Goal: Transaction & Acquisition: Purchase product/service

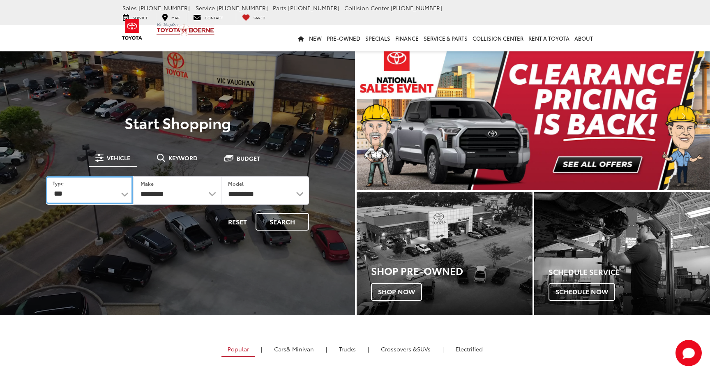
click at [118, 201] on select "*** *** **** *********" at bounding box center [89, 190] width 87 height 28
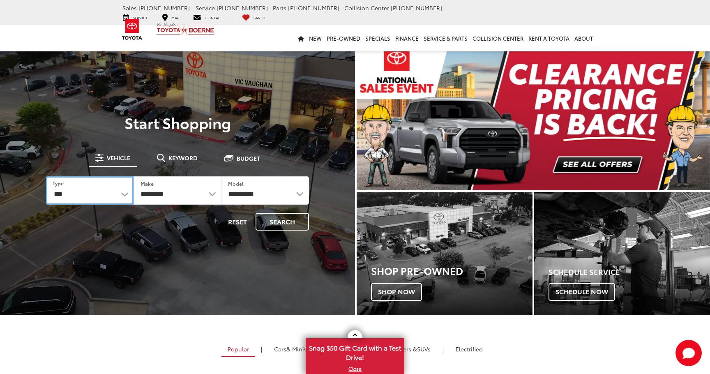
select select "******"
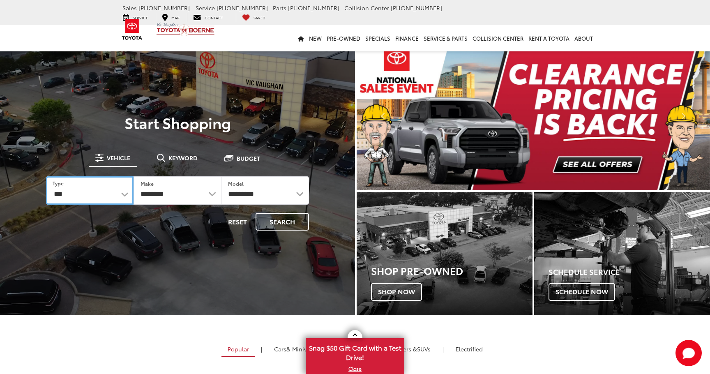
click at [46, 176] on select "*** *** **** *********" at bounding box center [90, 190] width 88 height 28
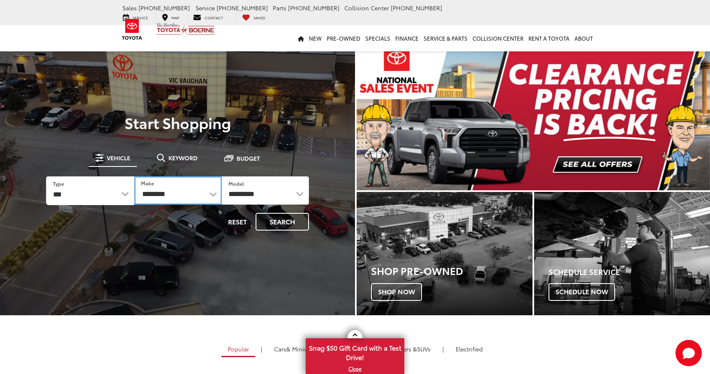
click at [183, 185] on select "**********" at bounding box center [177, 190] width 87 height 28
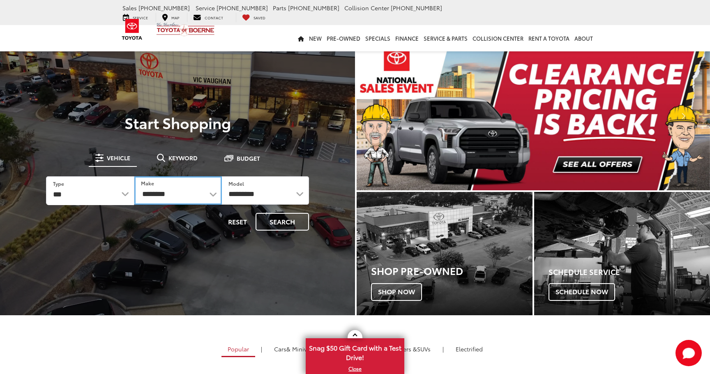
select select "******"
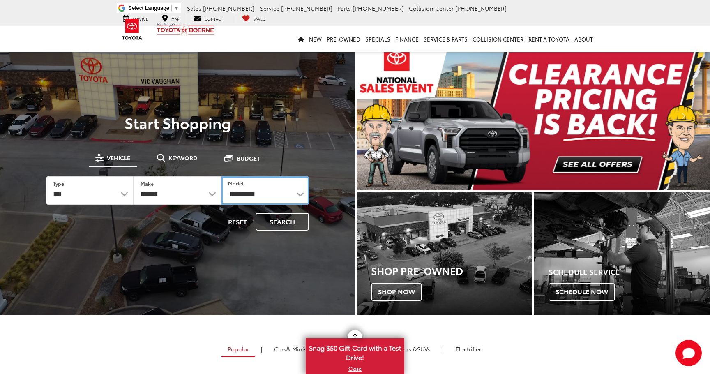
click at [255, 195] on select "**********" at bounding box center [265, 190] width 88 height 28
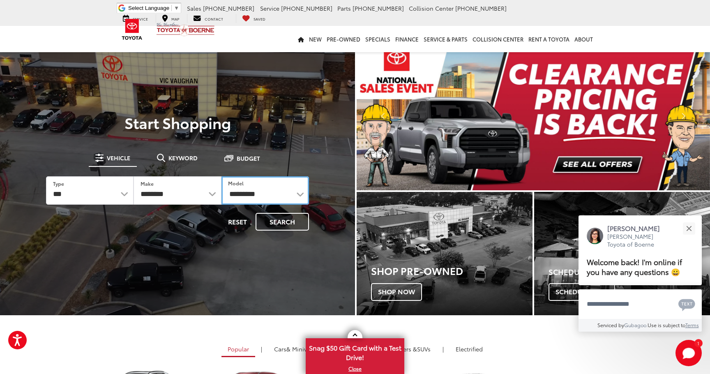
select select "**********"
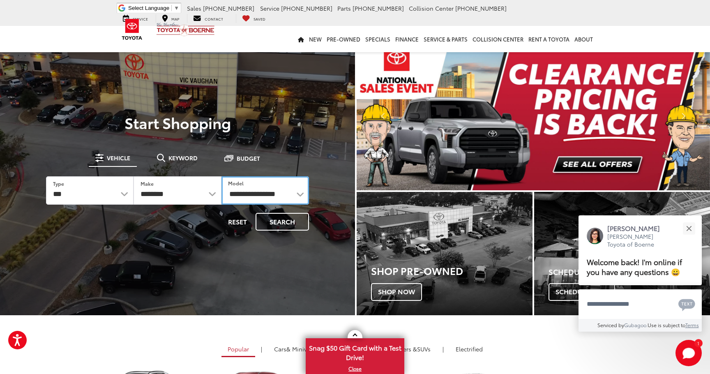
click at [221, 176] on select "**********" at bounding box center [265, 190] width 88 height 28
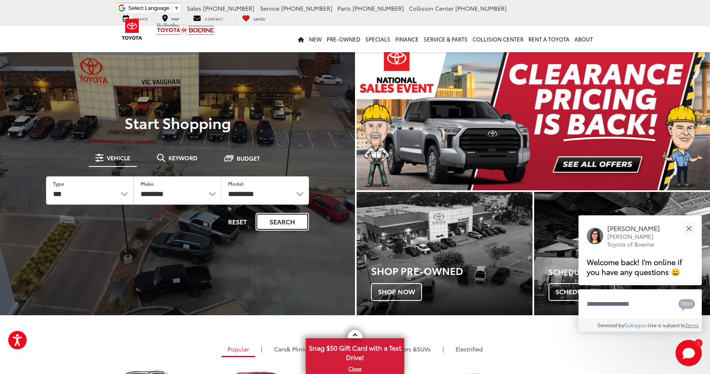
click at [293, 223] on button "Search" at bounding box center [282, 222] width 53 height 18
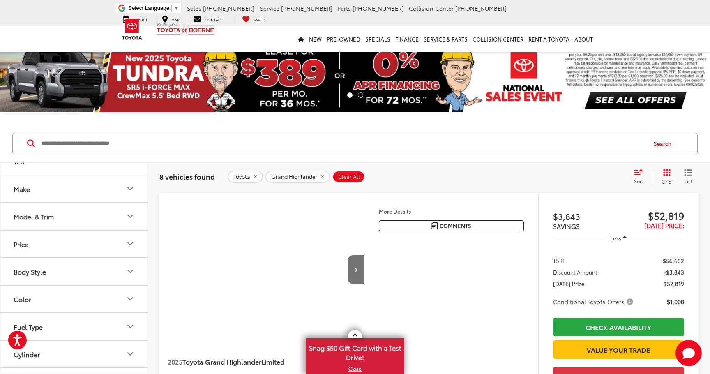
scroll to position [17, 0]
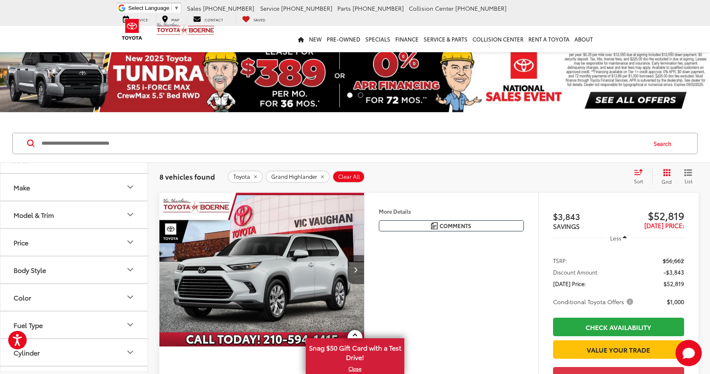
click at [134, 301] on icon "Color" at bounding box center [130, 297] width 10 height 10
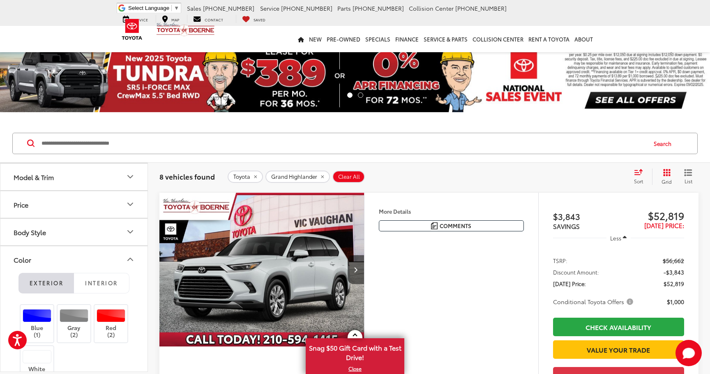
scroll to position [94, 0]
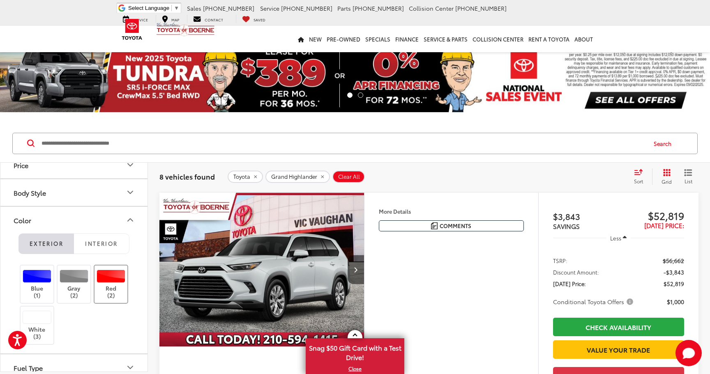
click at [115, 282] on div at bounding box center [111, 275] width 29 height 13
click at [134, 223] on icon "Color" at bounding box center [130, 220] width 10 height 10
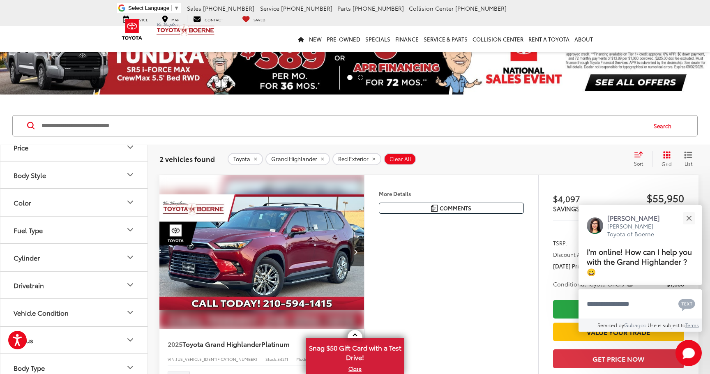
scroll to position [19, 0]
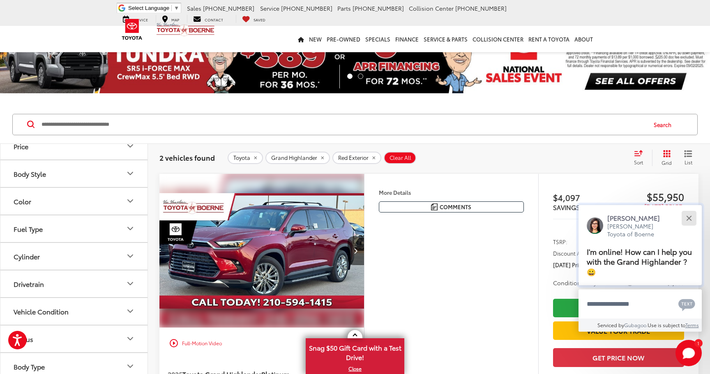
click at [687, 219] on div "Close" at bounding box center [688, 217] width 5 height 5
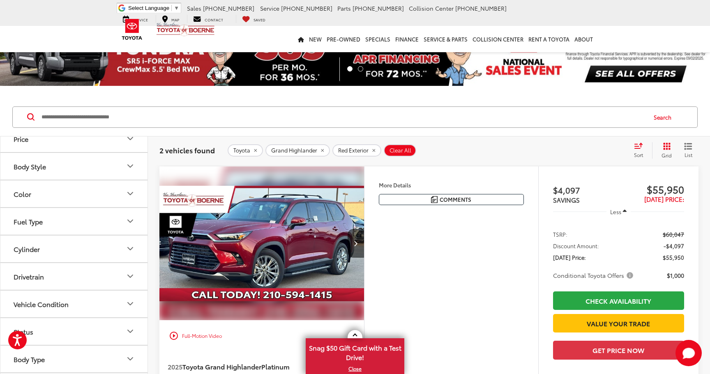
scroll to position [33, 0]
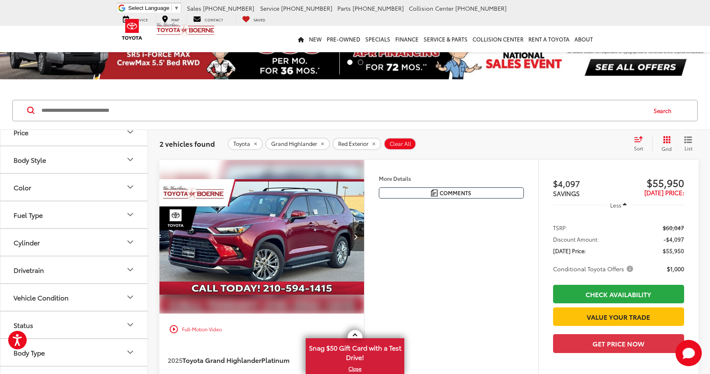
click at [628, 268] on span "Conditional Toyota Offers" at bounding box center [594, 269] width 82 height 8
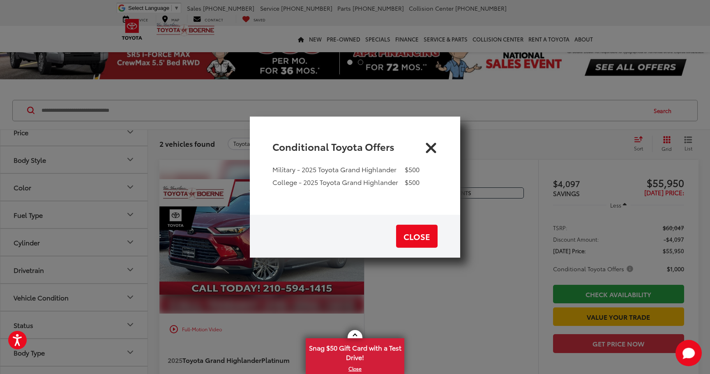
click at [433, 149] on icon "Close" at bounding box center [430, 146] width 13 height 13
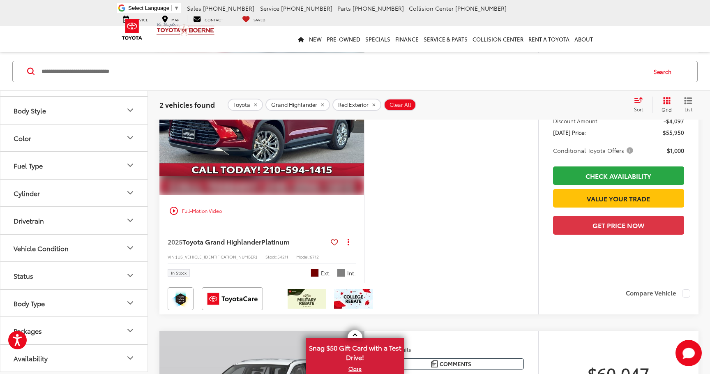
scroll to position [136, 0]
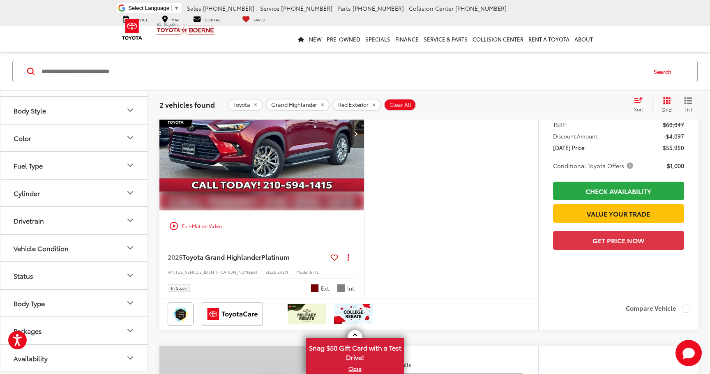
drag, startPoint x: 272, startPoint y: 220, endPoint x: 293, endPoint y: 223, distance: 20.7
click at [293, 223] on div "play_circle_outline Full-Motion Video" at bounding box center [262, 226] width 192 height 15
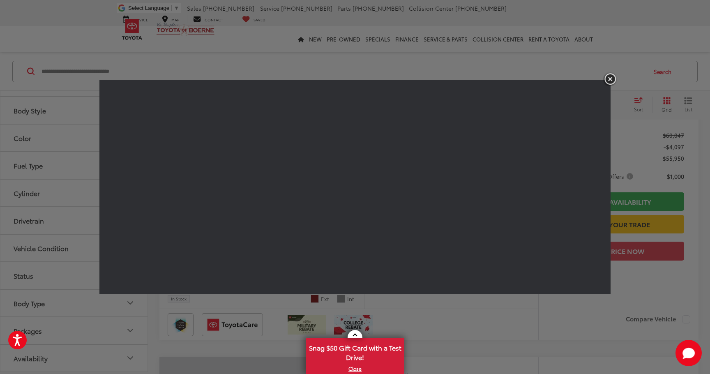
scroll to position [124, 0]
click at [613, 78] on img "button" at bounding box center [610, 79] width 15 height 14
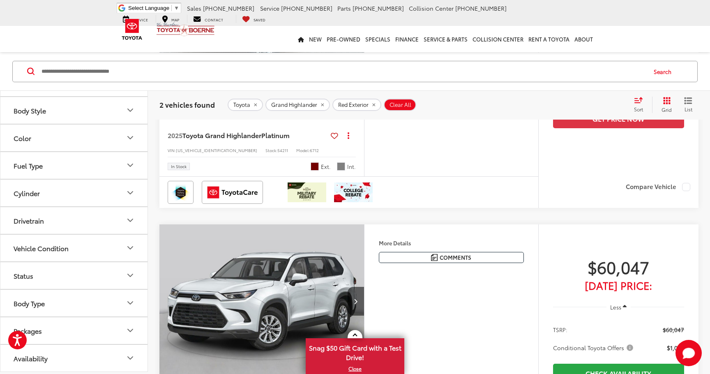
scroll to position [131, 0]
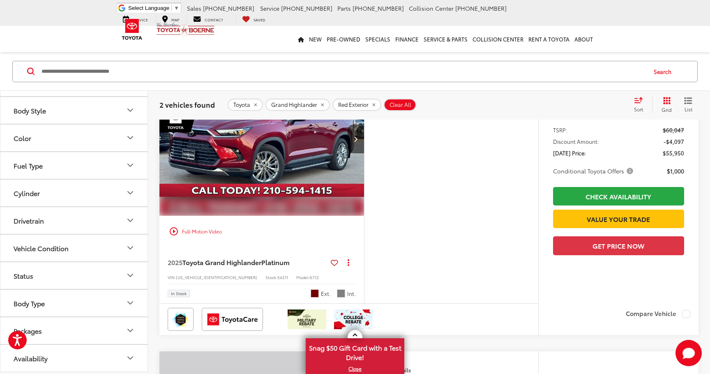
click at [231, 246] on div "play_circle_outline Full-Motion Video" at bounding box center [261, 154] width 205 height 185
click at [231, 269] on div "2025 Toyota Grand Highlander Platinum Copy Link Share Print View Details VIN: […" at bounding box center [261, 275] width 205 height 56
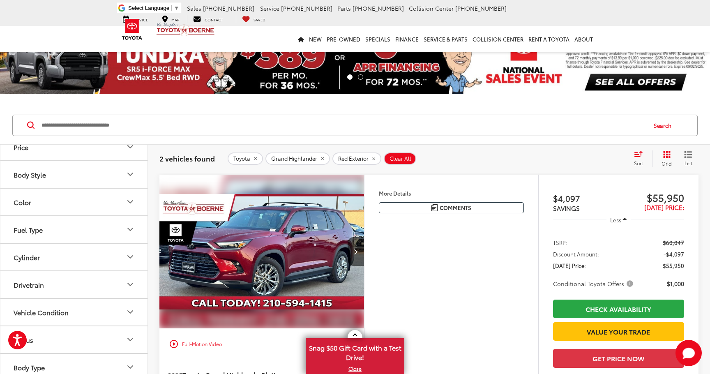
scroll to position [0, 0]
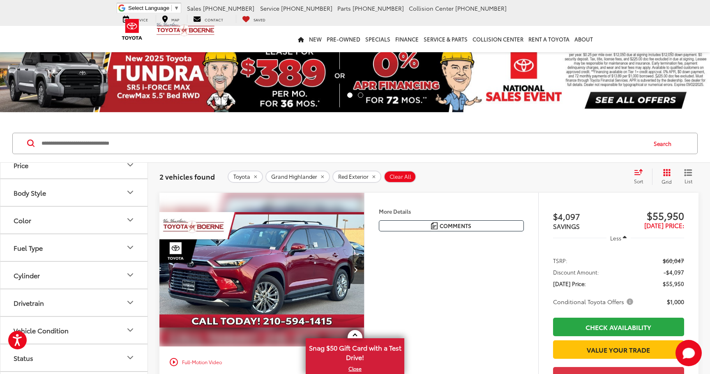
click at [390, 210] on h4 "More Details" at bounding box center [451, 211] width 145 height 6
click at [382, 213] on h4 "More Details" at bounding box center [451, 211] width 145 height 6
click at [337, 227] on img "2025 Toyota Grand Highlander Platinum 0" at bounding box center [262, 270] width 206 height 154
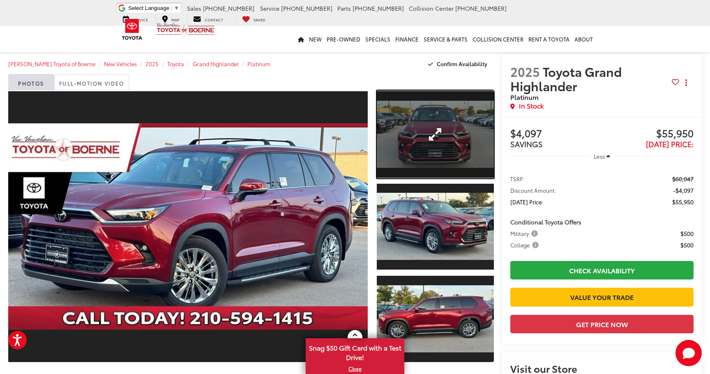
click at [454, 160] on link "Expand Photo 1" at bounding box center [435, 134] width 117 height 88
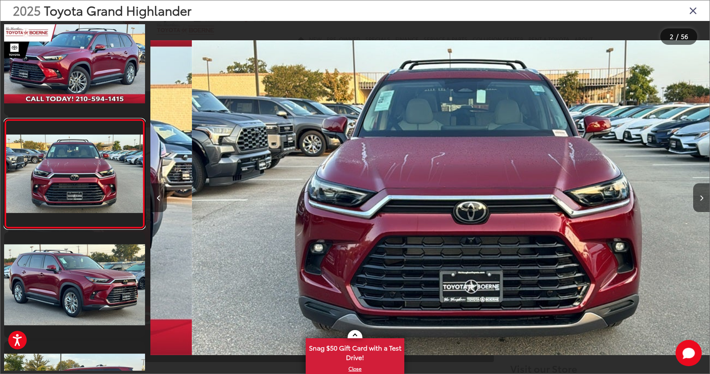
scroll to position [0, 559]
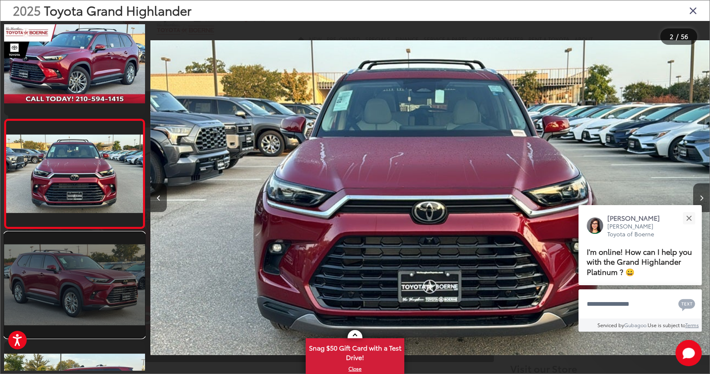
click at [78, 267] on link at bounding box center [74, 285] width 141 height 106
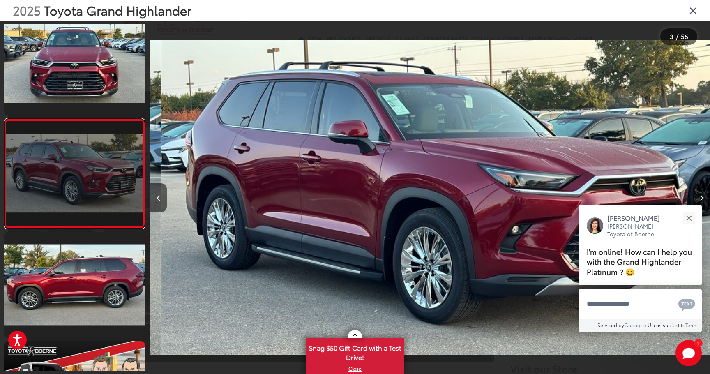
scroll to position [0, 1118]
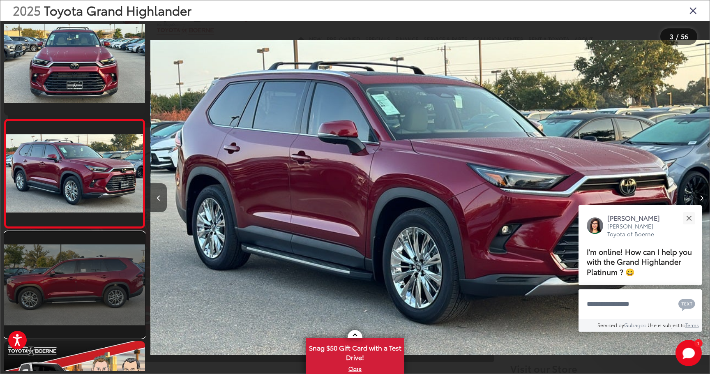
click at [120, 276] on link at bounding box center [74, 285] width 141 height 106
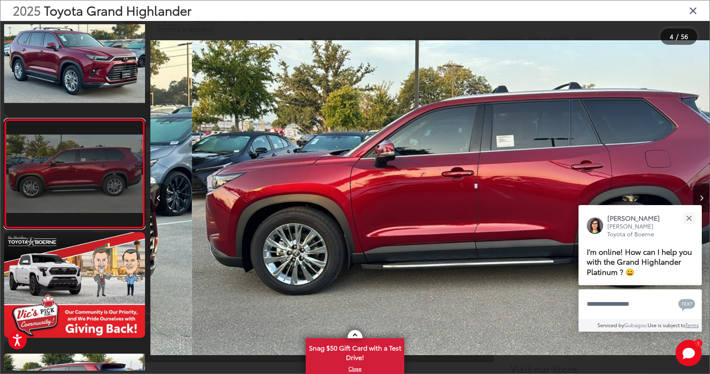
scroll to position [0, 1677]
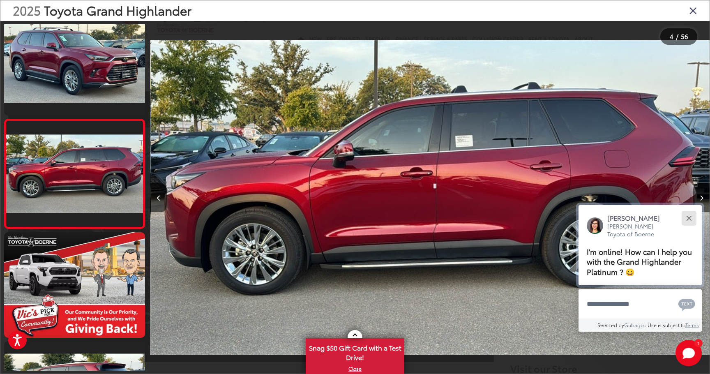
click at [689, 217] on div "Close" at bounding box center [688, 217] width 5 height 5
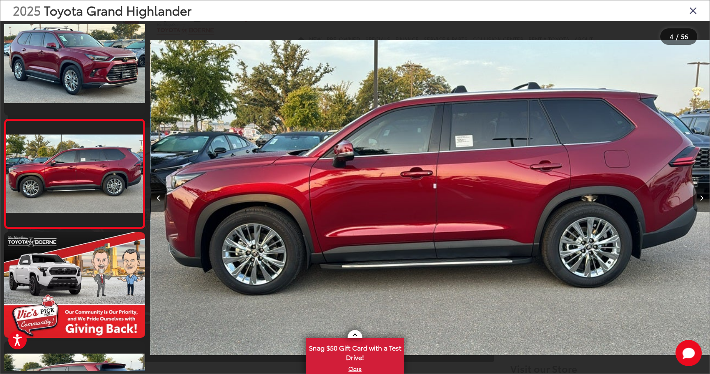
click at [700, 199] on icon "Next image" at bounding box center [702, 198] width 4 height 6
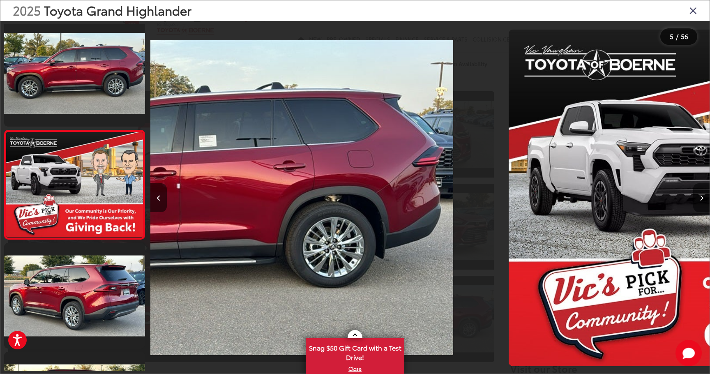
scroll to position [342, 0]
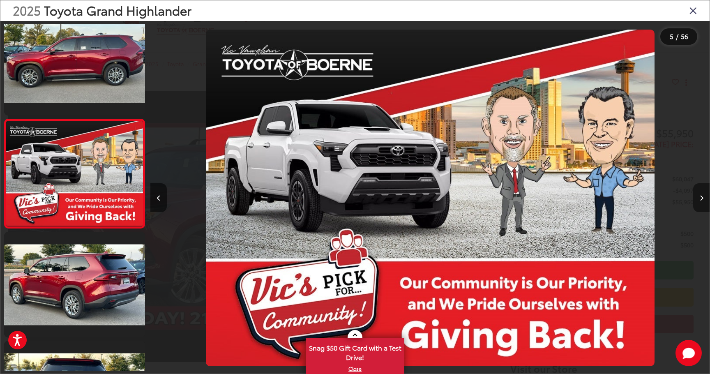
click at [700, 199] on icon "Next image" at bounding box center [702, 198] width 4 height 6
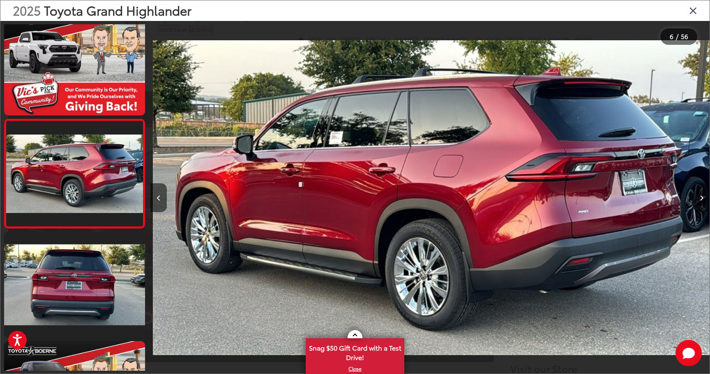
scroll to position [0, 2795]
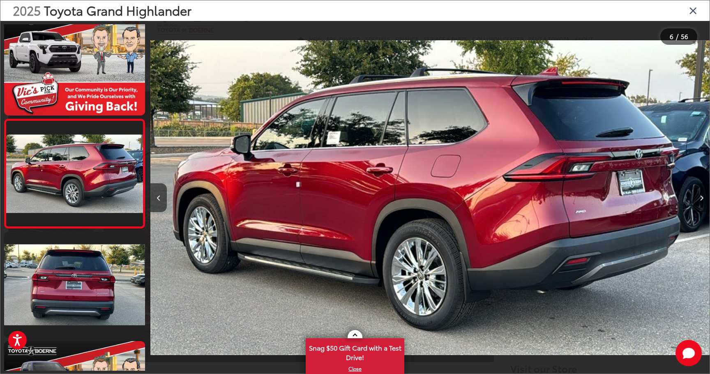
click at [700, 199] on icon "Next image" at bounding box center [702, 198] width 4 height 6
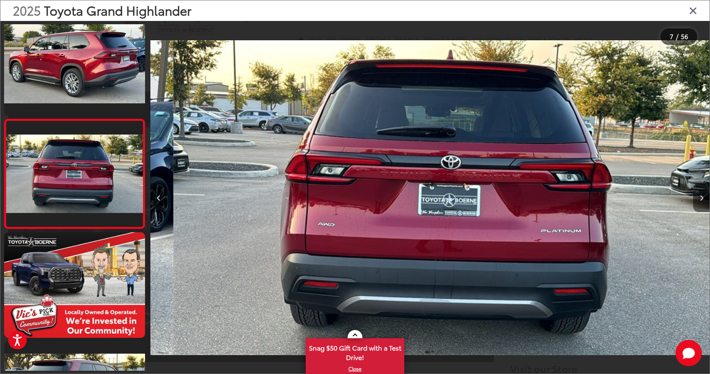
scroll to position [0, 3354]
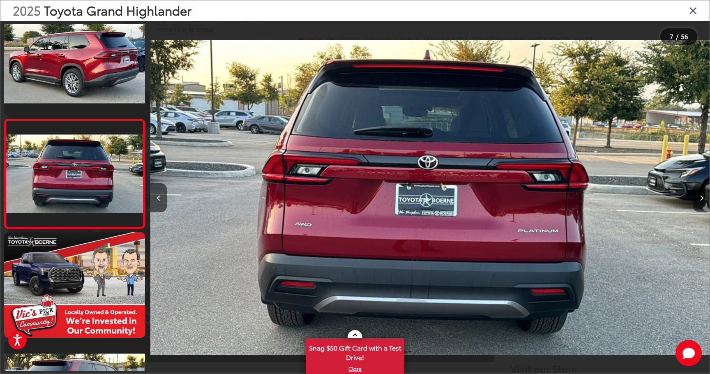
click at [700, 199] on icon "Next image" at bounding box center [702, 198] width 4 height 6
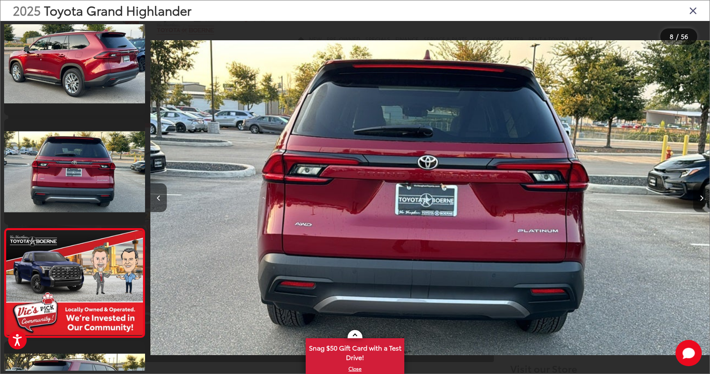
scroll to position [0, 0]
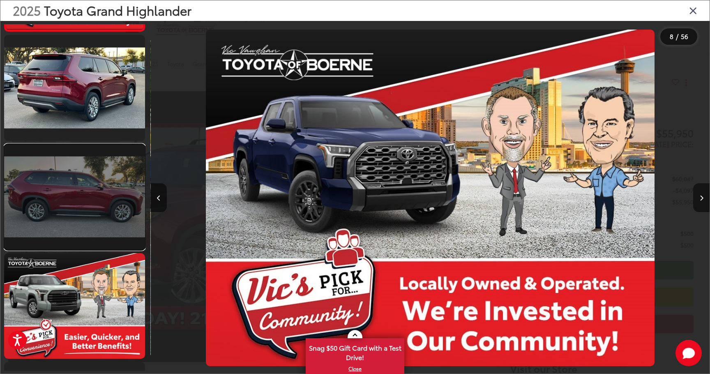
click at [93, 215] on link at bounding box center [74, 197] width 141 height 106
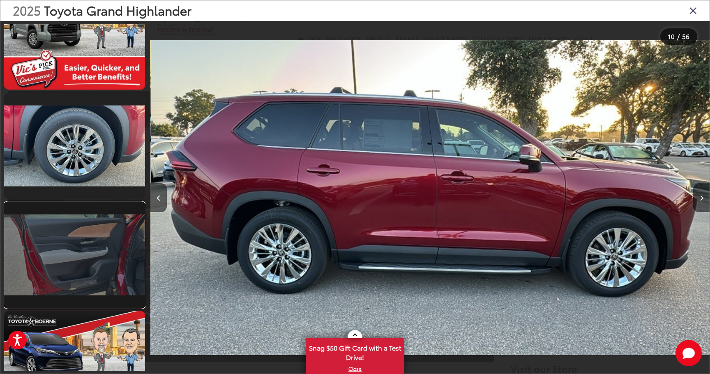
click at [94, 240] on link at bounding box center [74, 255] width 141 height 106
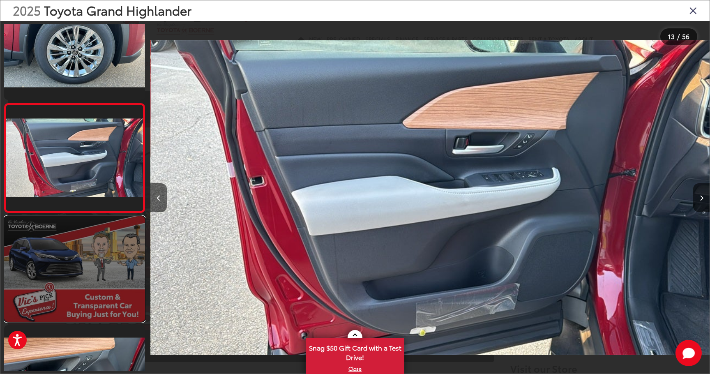
click at [90, 283] on link at bounding box center [74, 269] width 141 height 106
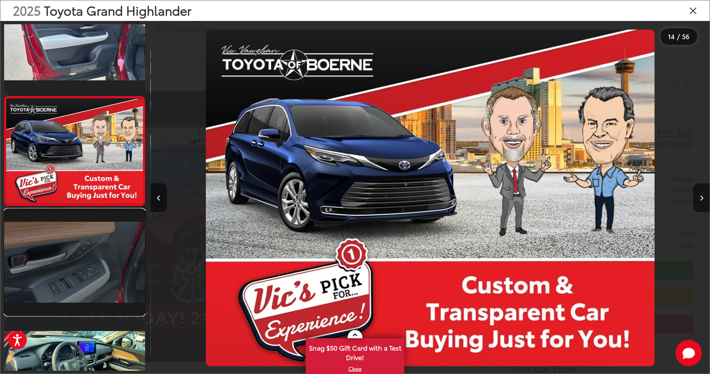
click at [90, 283] on link at bounding box center [74, 262] width 141 height 106
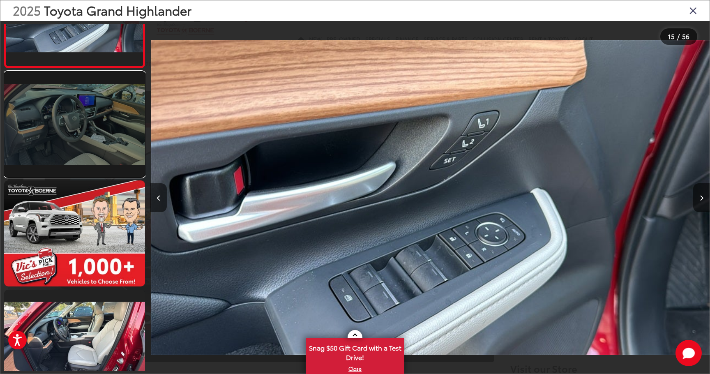
click at [95, 147] on link at bounding box center [74, 124] width 141 height 106
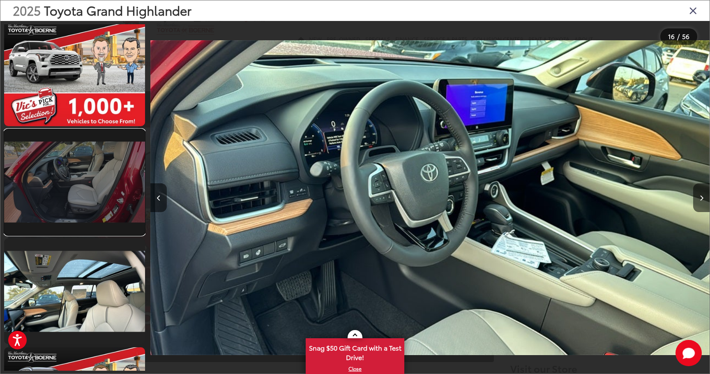
click at [92, 168] on link at bounding box center [74, 182] width 141 height 106
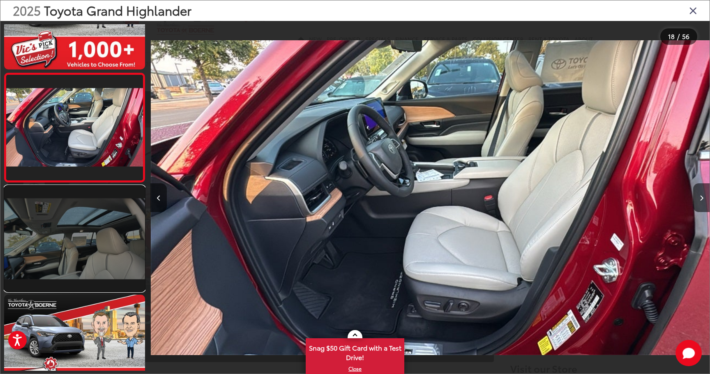
click at [92, 265] on link at bounding box center [74, 239] width 141 height 106
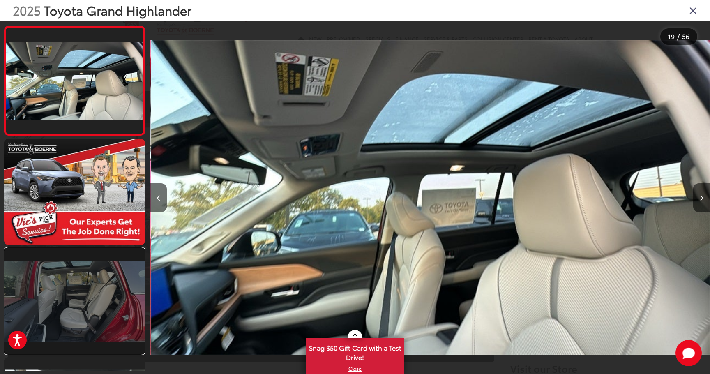
click at [91, 286] on link at bounding box center [74, 301] width 141 height 106
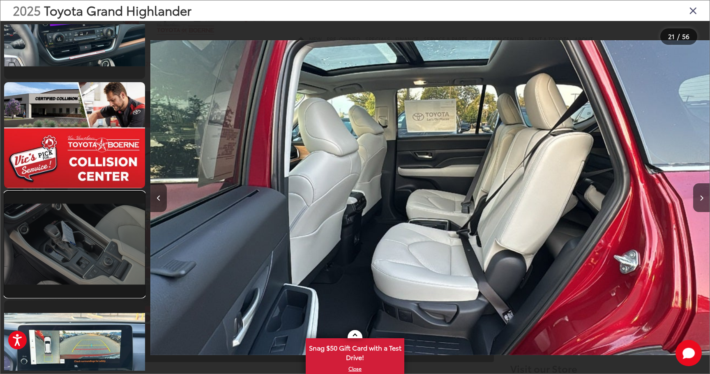
click at [99, 237] on link at bounding box center [74, 244] width 141 height 106
